Goal: Information Seeking & Learning: Learn about a topic

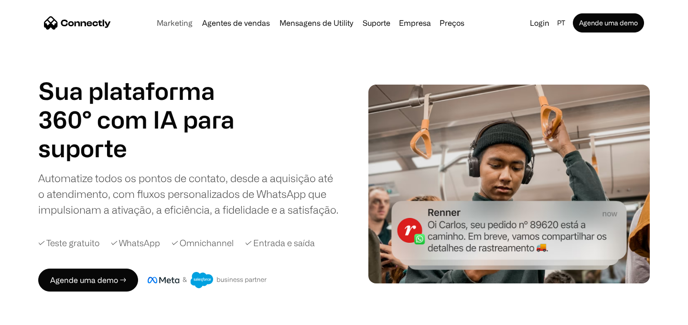
click at [174, 24] on link "Marketing" at bounding box center [174, 23] width 43 height 8
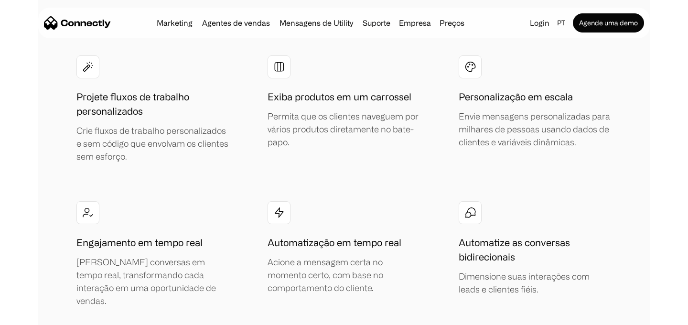
scroll to position [1709, 0]
click at [239, 23] on link "Agentes de vendas" at bounding box center [235, 23] width 75 height 8
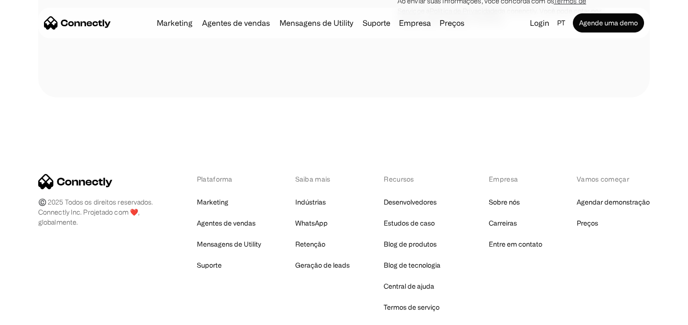
scroll to position [2867, 0]
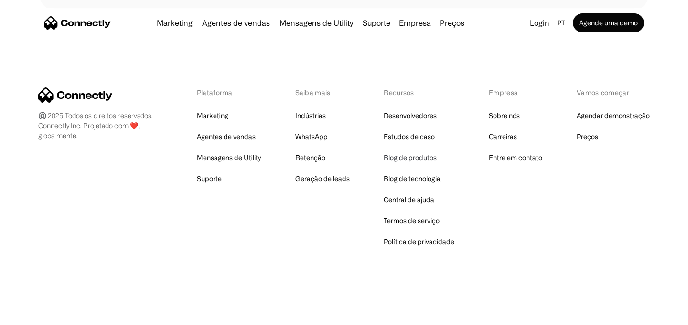
click at [410, 158] on link "Blog de produtos" at bounding box center [410, 157] width 53 height 13
click at [396, 178] on link "Blog de tecnologia" at bounding box center [412, 178] width 57 height 13
click at [601, 114] on link "Agendar demonstração" at bounding box center [613, 115] width 73 height 13
click at [414, 157] on link "Blog de produtos" at bounding box center [410, 157] width 53 height 13
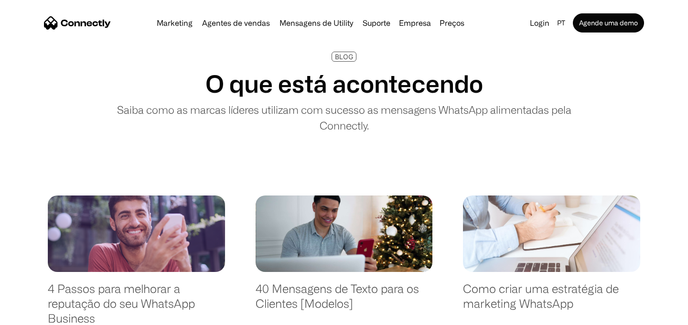
scroll to position [122, 0]
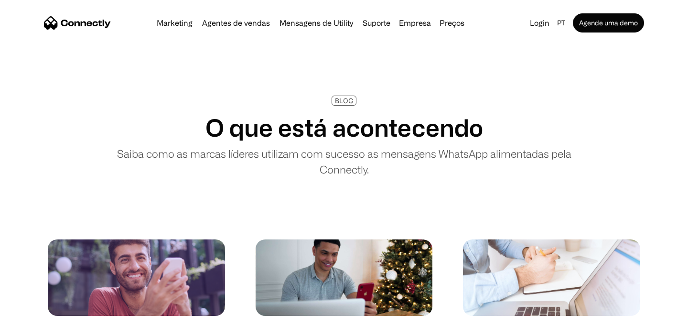
scroll to position [96, 0]
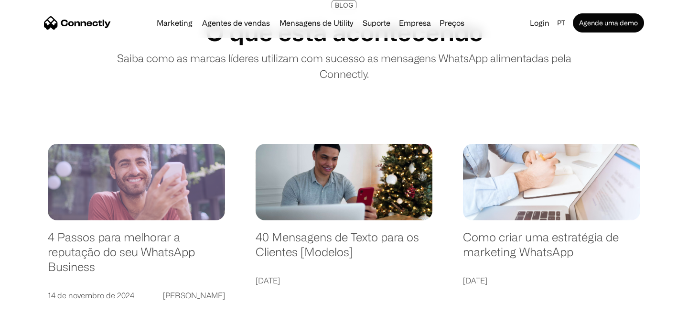
click at [172, 197] on link at bounding box center [136, 182] width 177 height 76
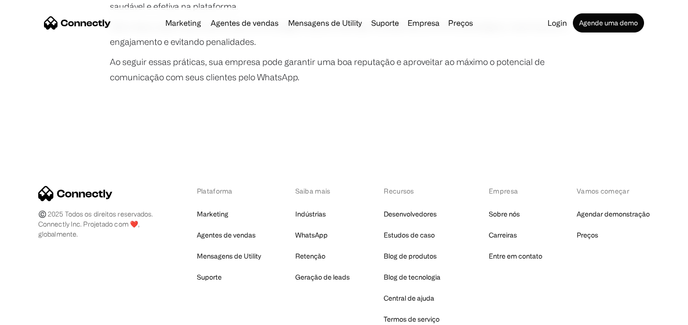
scroll to position [1894, 0]
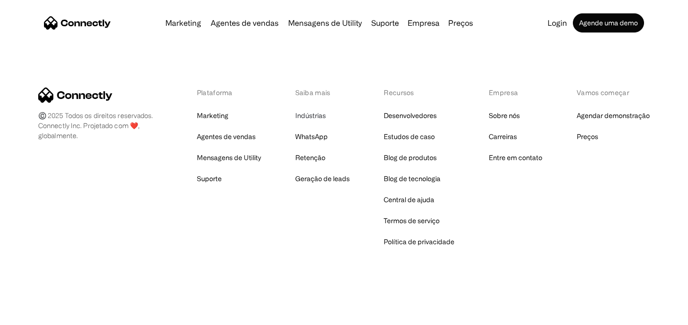
click at [303, 119] on link "Indústrias" at bounding box center [310, 115] width 31 height 13
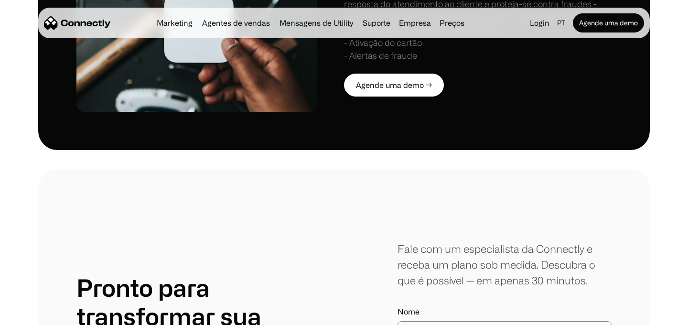
scroll to position [2314, 0]
